Goal: Task Accomplishment & Management: Manage account settings

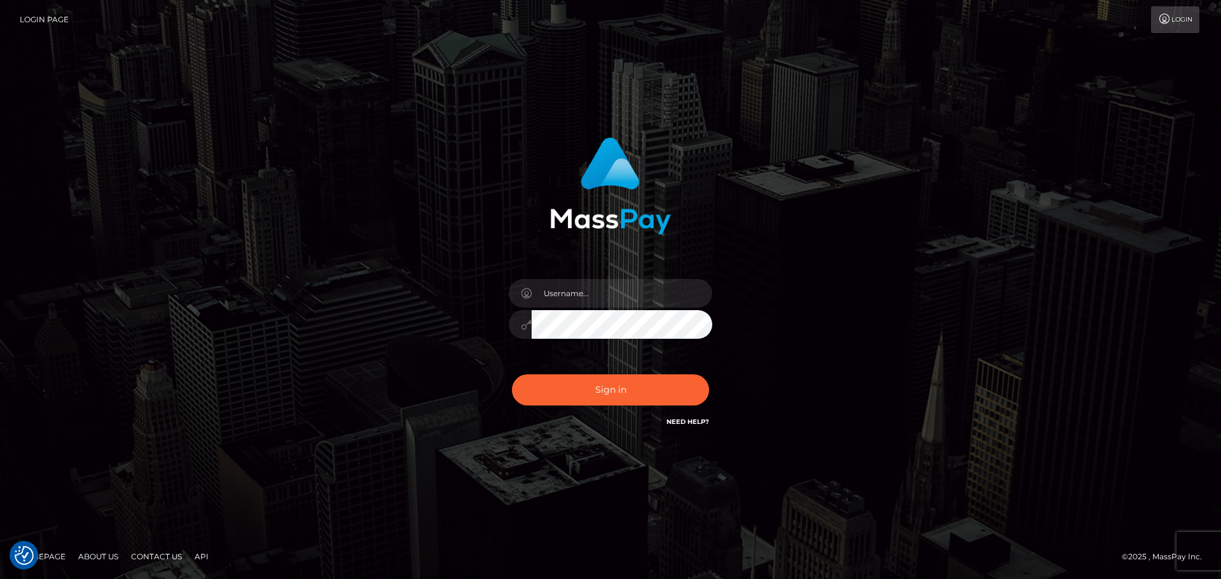
click at [655, 277] on div at bounding box center [610, 318] width 223 height 97
click at [643, 299] on input "text" at bounding box center [621, 293] width 181 height 29
type input "Seleen"
click at [620, 388] on button "Sign in" at bounding box center [610, 389] width 197 height 31
drag, startPoint x: 596, startPoint y: 285, endPoint x: 604, endPoint y: 303, distance: 19.6
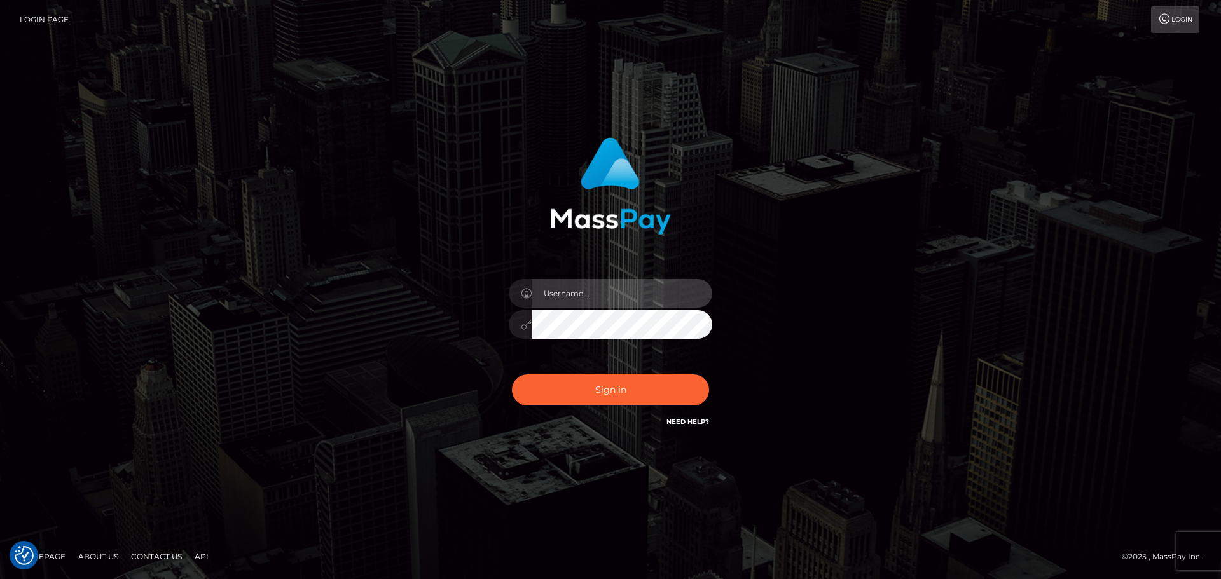
click at [596, 285] on input "text" at bounding box center [621, 293] width 181 height 29
type input "Seleen"
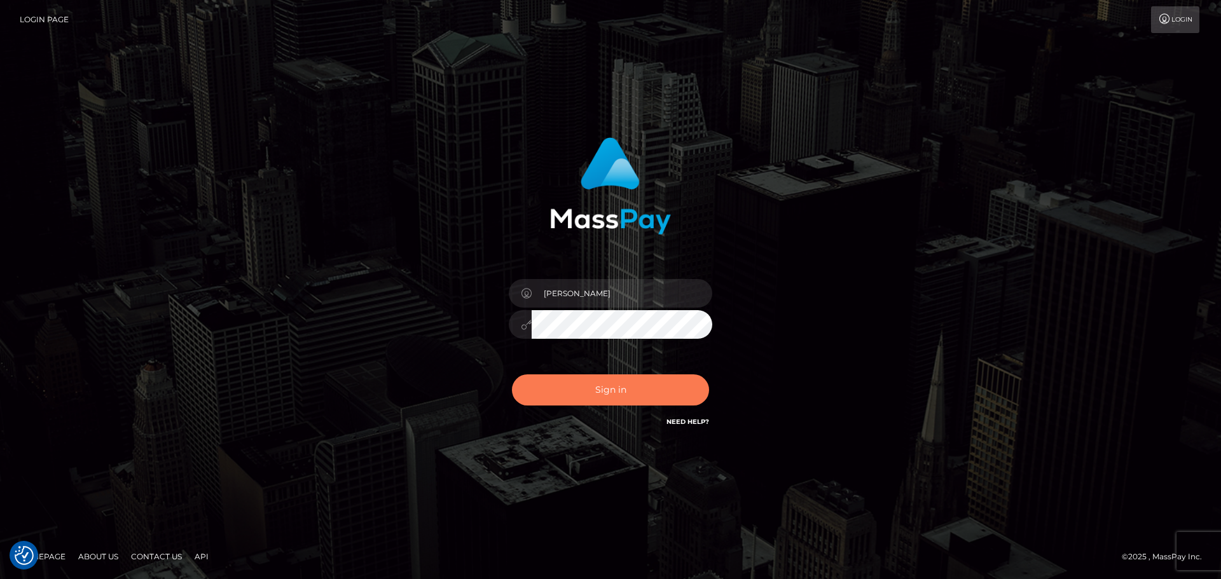
click at [631, 391] on button "Sign in" at bounding box center [610, 389] width 197 height 31
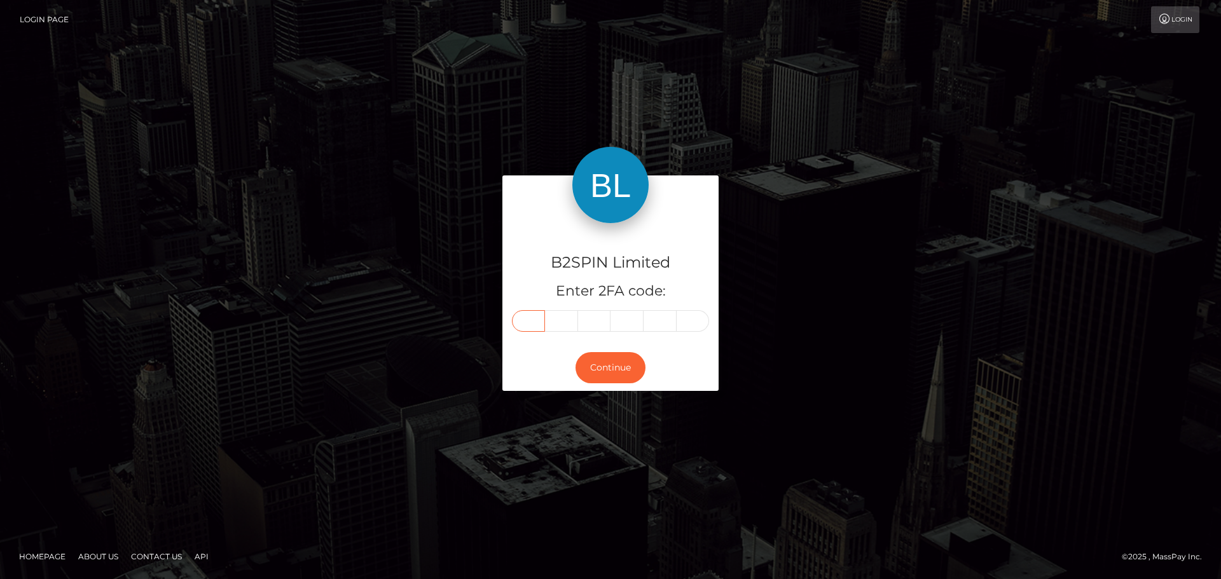
paste input "2"
type input "2"
type input "6"
type input "7"
type input "3"
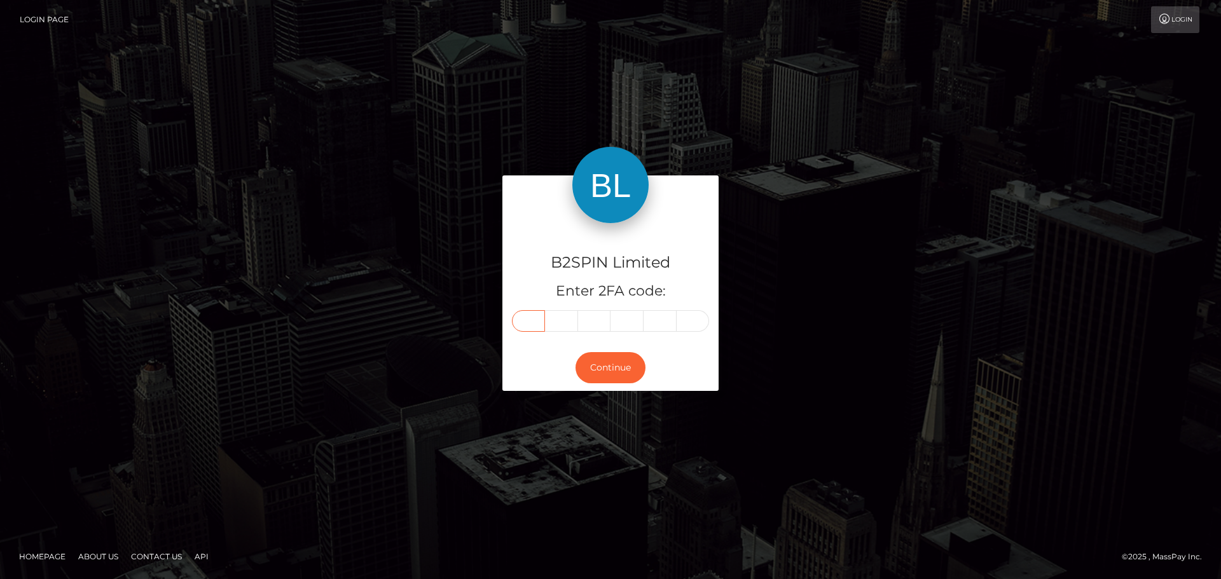
type input "6"
type input "3"
click at [626, 373] on button "Continue" at bounding box center [610, 367] width 70 height 31
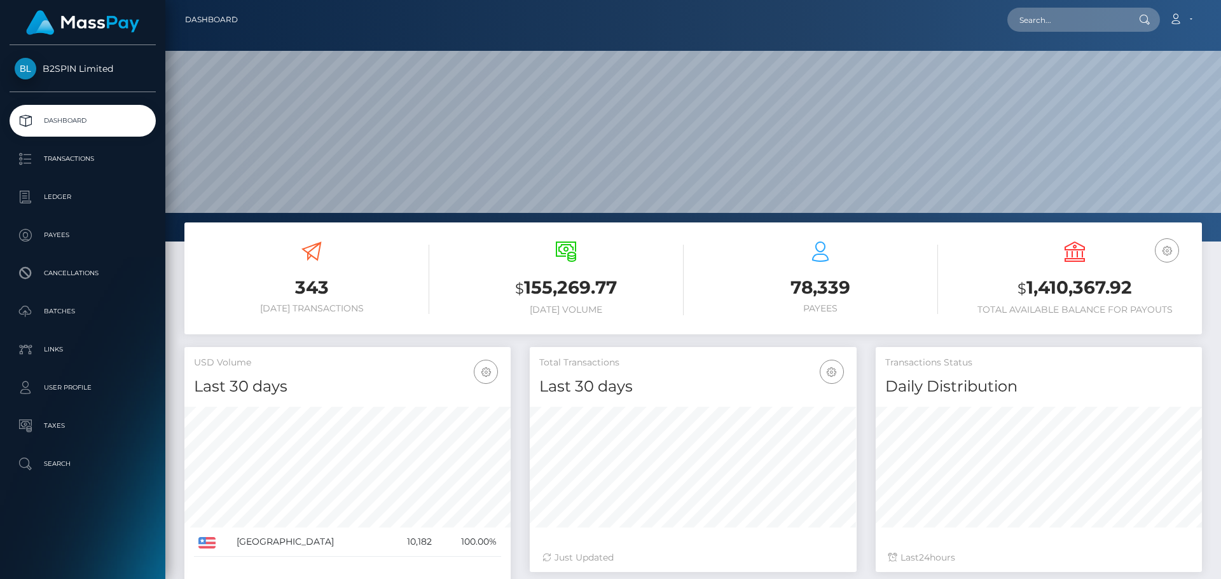
scroll to position [226, 327]
click at [1064, 290] on h3 "$ 1,410,367.92" at bounding box center [1074, 288] width 235 height 26
copy h3 "1,410,367.92"
click at [1072, 292] on h3 "$ 1,410,367.92" at bounding box center [1074, 288] width 235 height 26
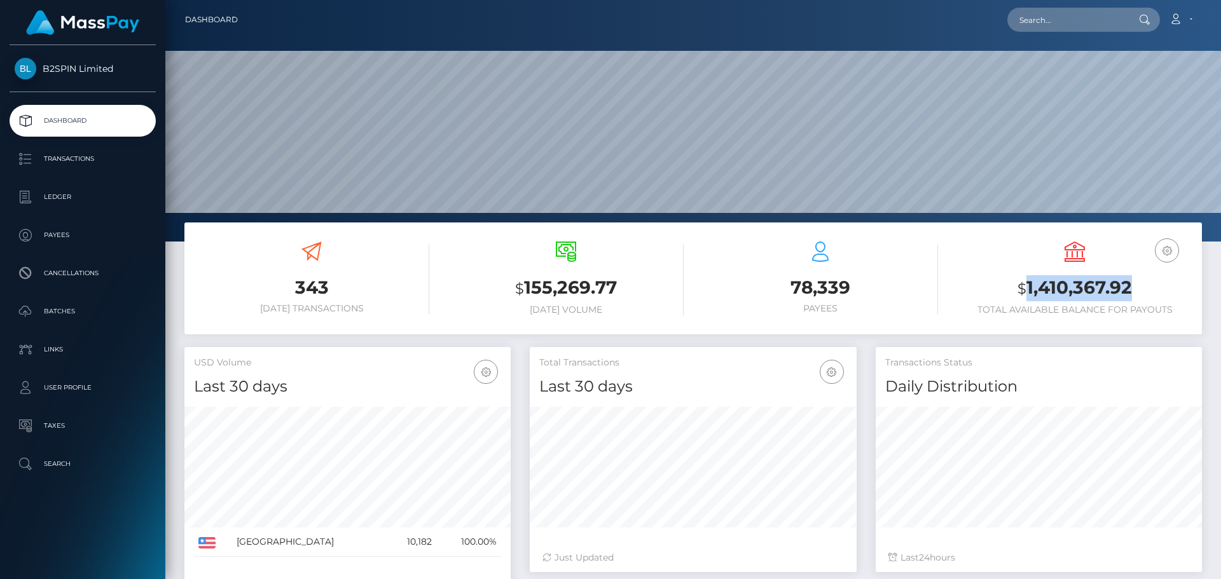
click at [1072, 292] on h3 "$ 1,410,367.92" at bounding box center [1074, 288] width 235 height 26
